Goal: Find specific page/section: Find specific page/section

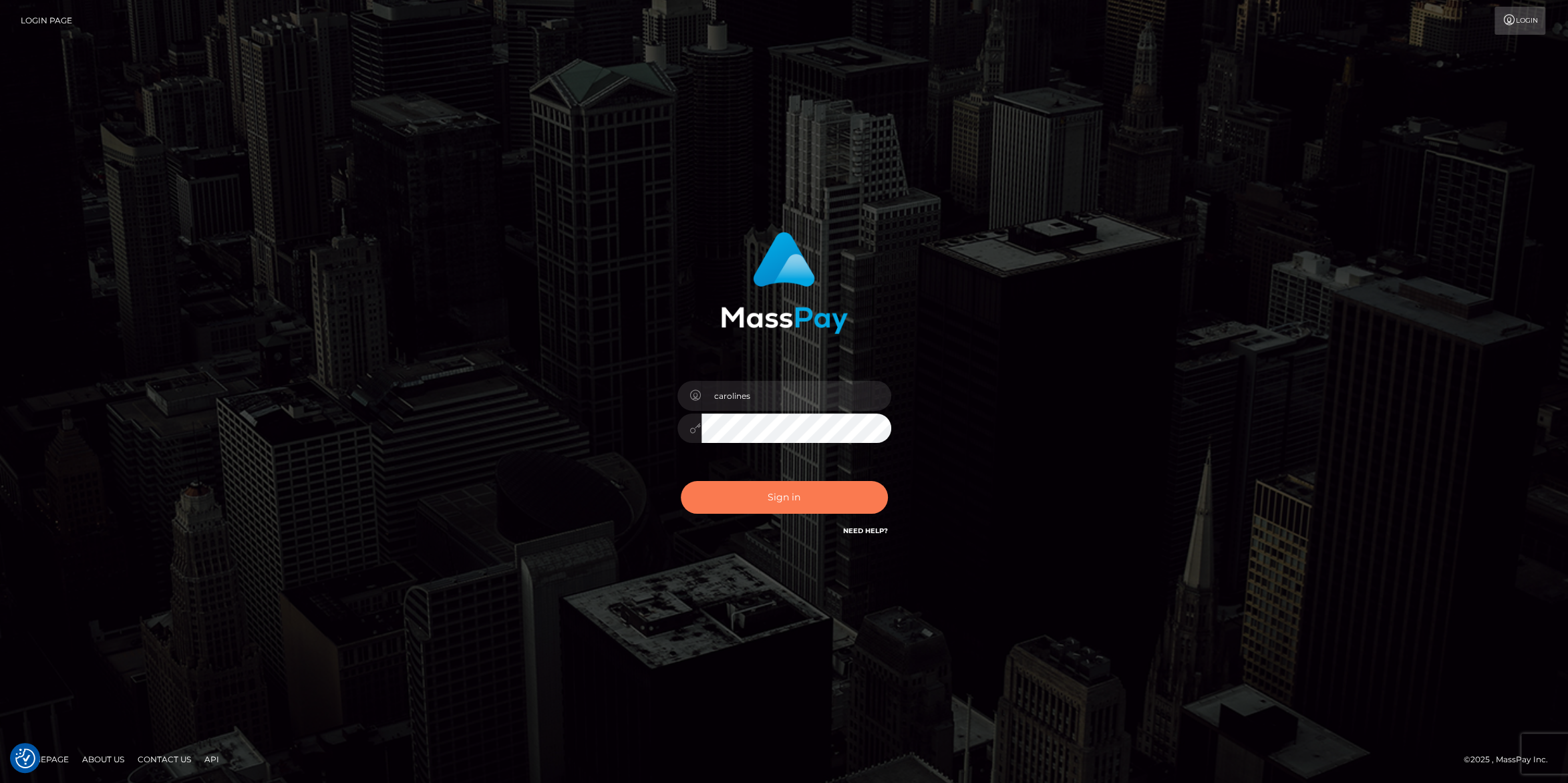
drag, startPoint x: 807, startPoint y: 491, endPoint x: 908, endPoint y: 404, distance: 133.3
click at [807, 490] on button "Sign in" at bounding box center [784, 498] width 207 height 33
click at [783, 496] on button "Sign in" at bounding box center [784, 498] width 207 height 33
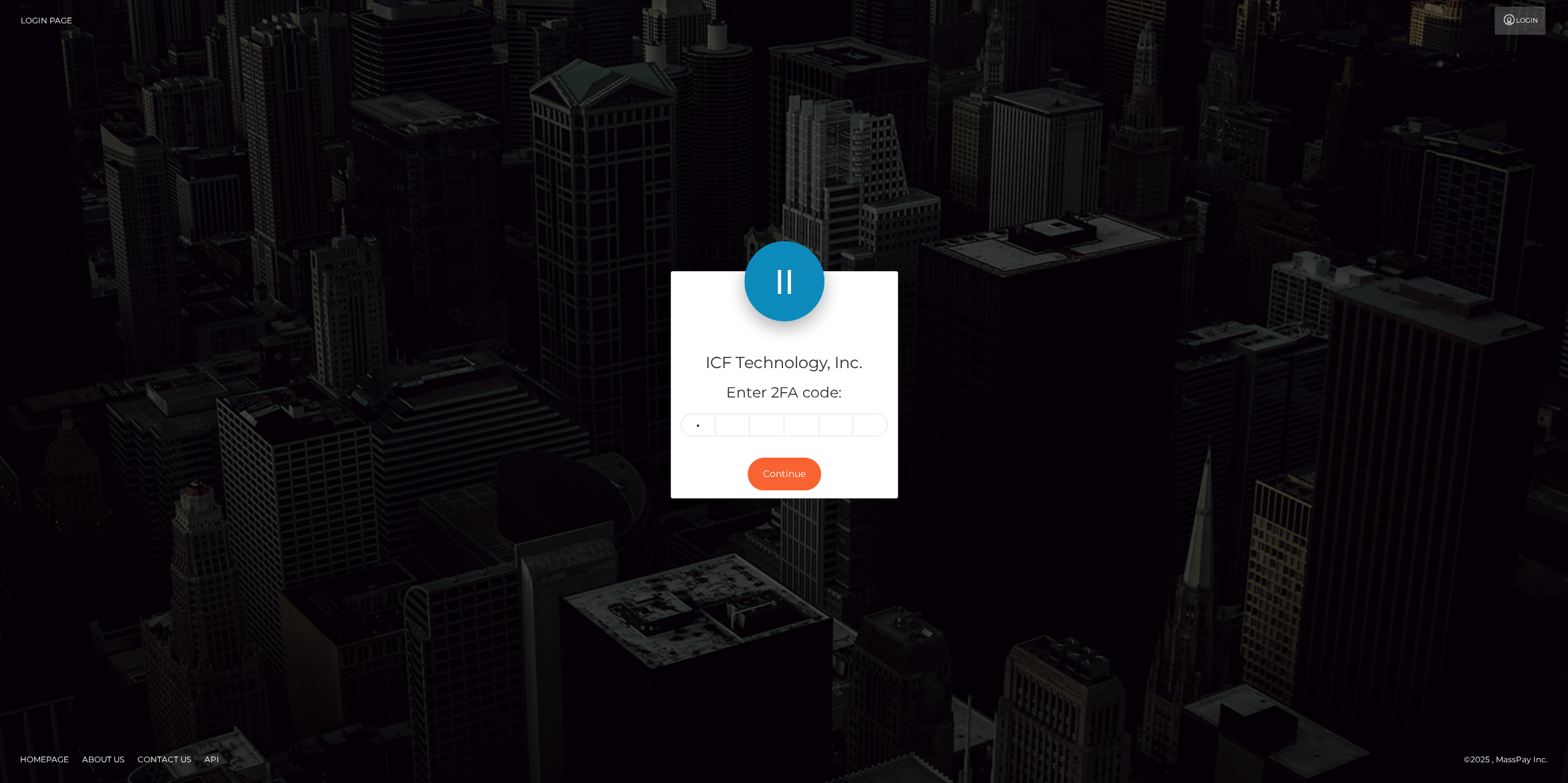
type input "4"
type input "7"
type input "2"
type input "7"
type input "2"
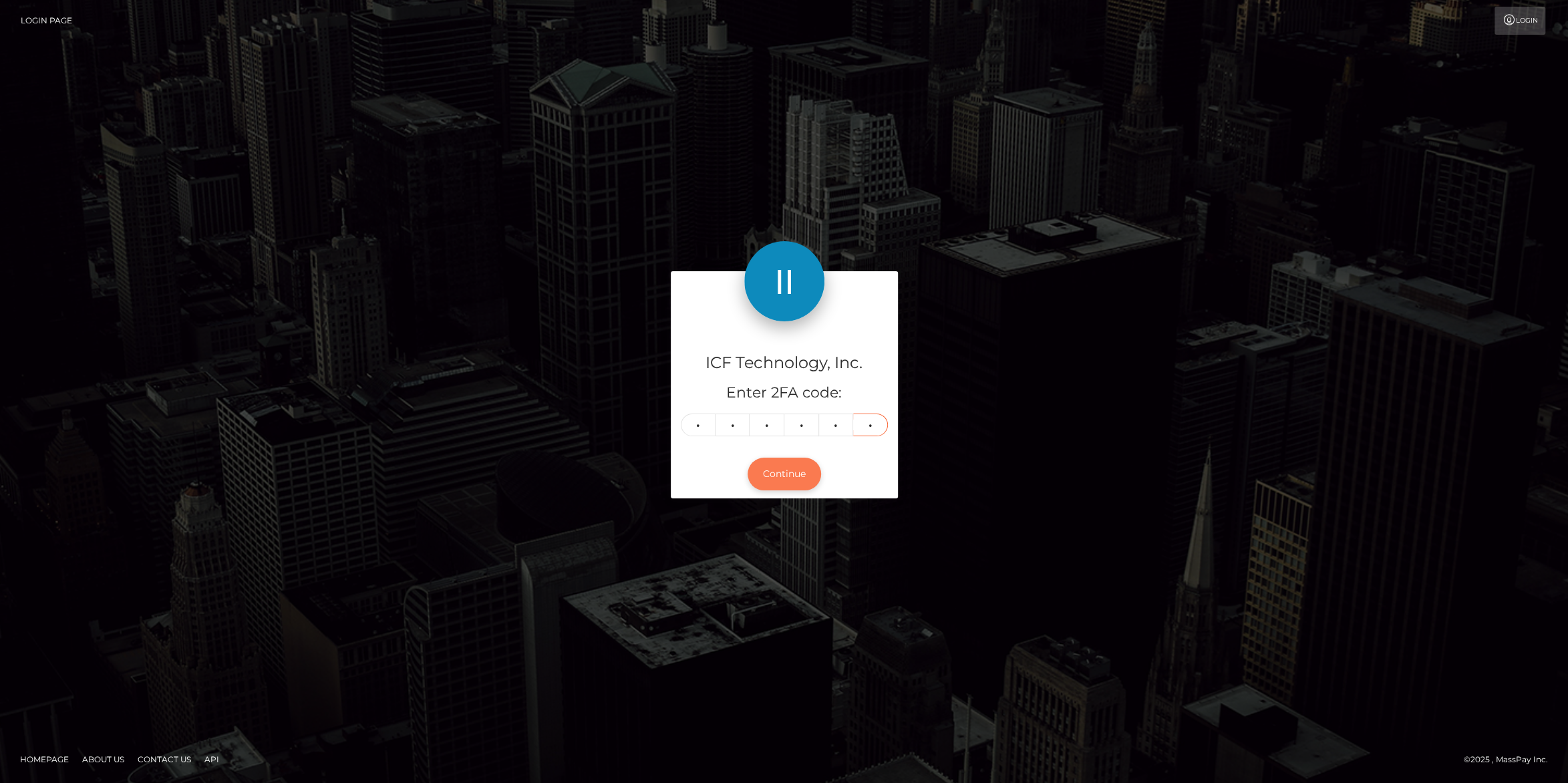
type input "0"
click at [765, 467] on button "Continue" at bounding box center [784, 474] width 73 height 33
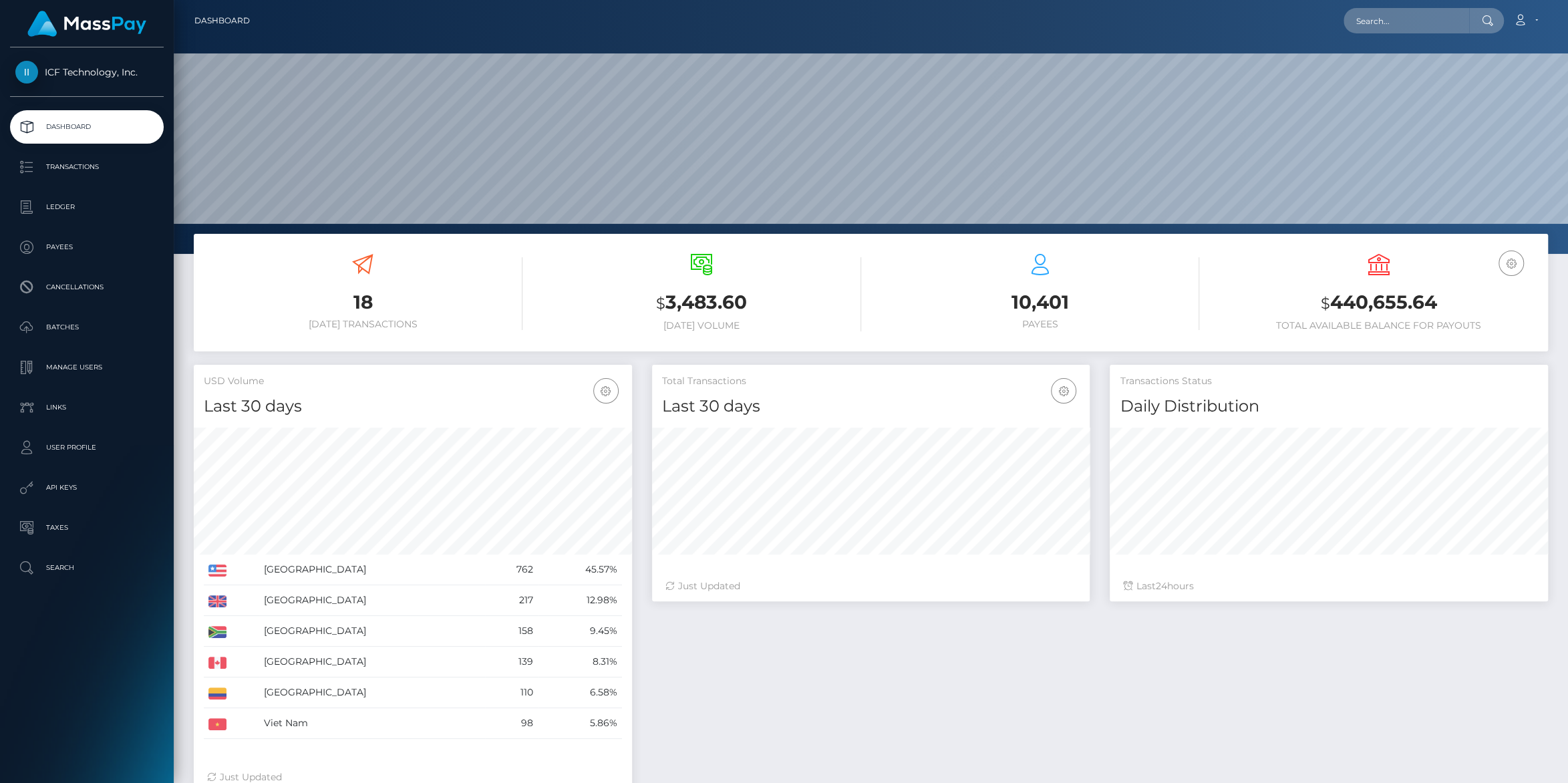
scroll to position [236, 438]
click at [1406, 13] on input "text" at bounding box center [1406, 20] width 126 height 25
click at [56, 245] on p "Payees" at bounding box center [87, 247] width 143 height 20
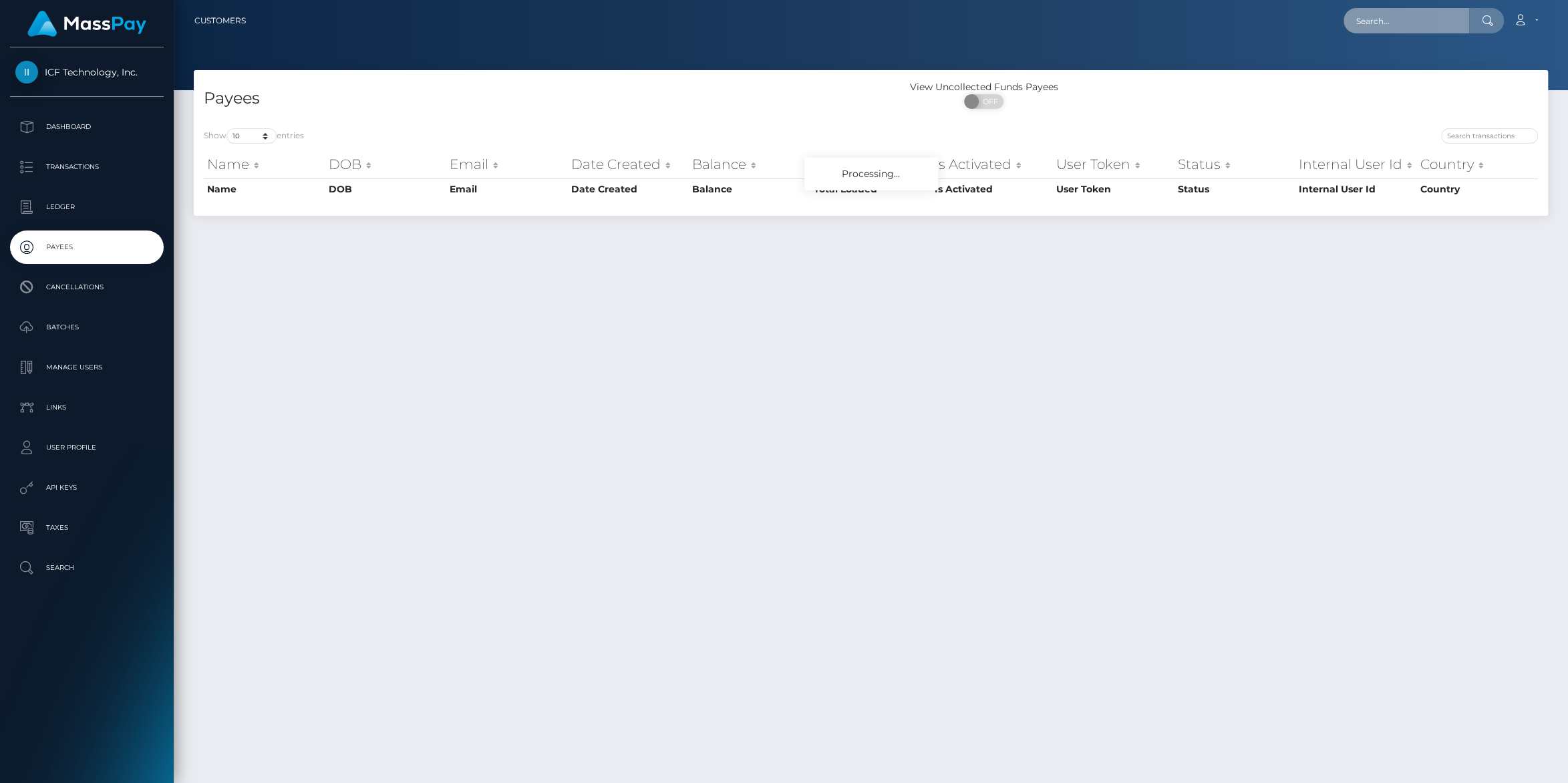
click at [1354, 26] on input "text" at bounding box center [1406, 20] width 126 height 25
paste input "[EMAIL_ADDRESS][DOMAIN_NAME]"
type input "[EMAIL_ADDRESS][DOMAIN_NAME]"
click at [1372, 71] on link "Marina Carlota" at bounding box center [1396, 69] width 107 height 24
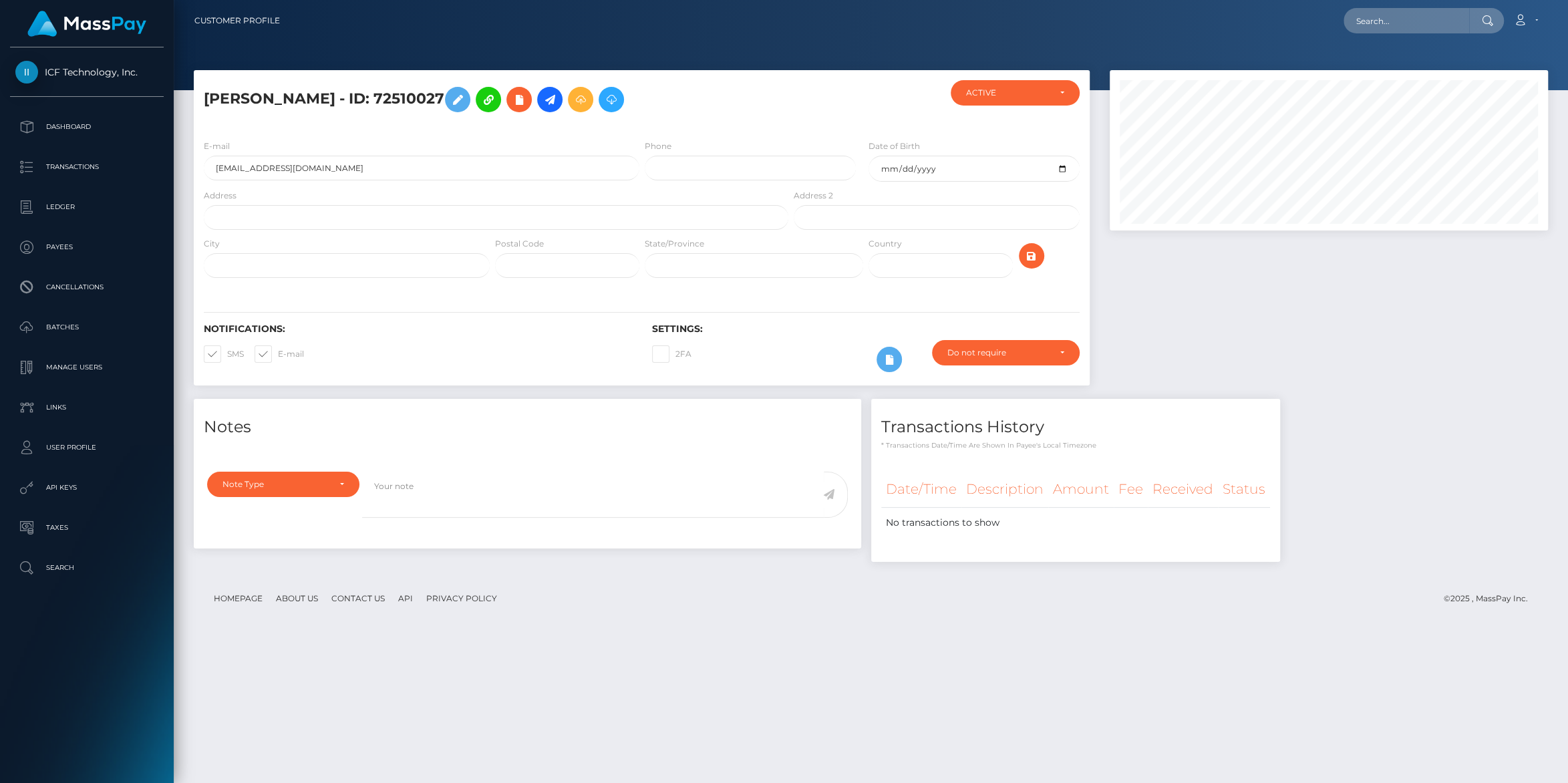
scroll to position [160, 438]
